Goal: Task Accomplishment & Management: Manage account settings

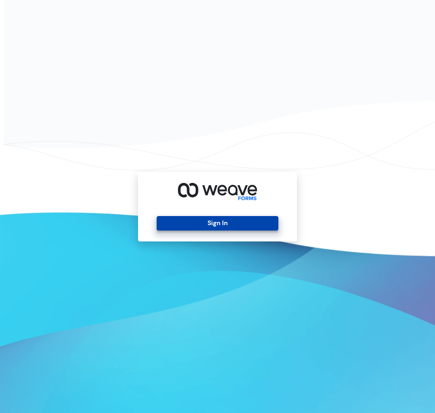
click at [216, 216] on button "Sign In" at bounding box center [217, 223] width 121 height 15
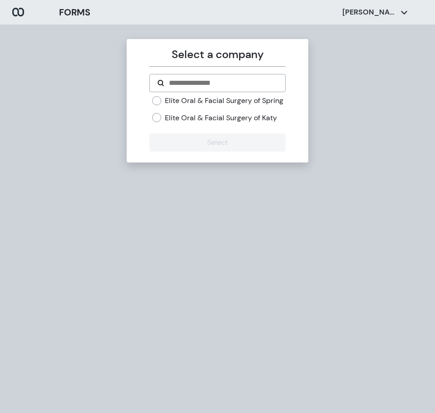
click at [204, 99] on label "Elite Oral & Facial Surgery of Spring" at bounding box center [224, 101] width 119 height 10
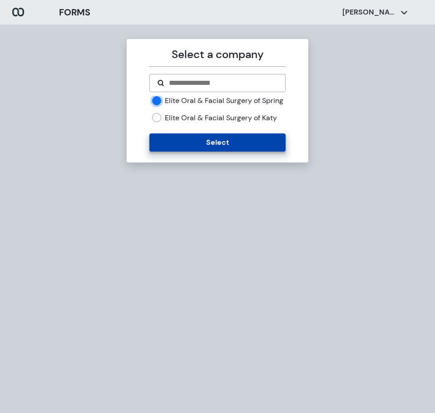
click at [199, 147] on button "Select" at bounding box center [217, 143] width 136 height 18
